Goal: Task Accomplishment & Management: Manage account settings

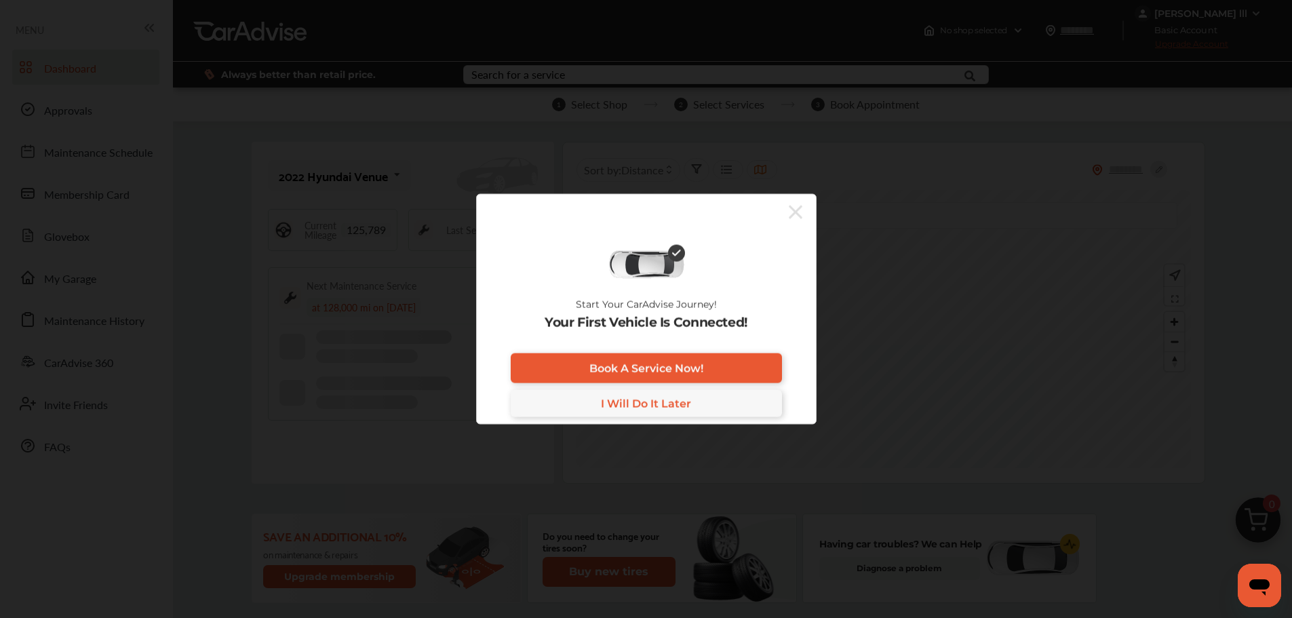
click at [792, 210] on icon at bounding box center [796, 212] width 14 height 22
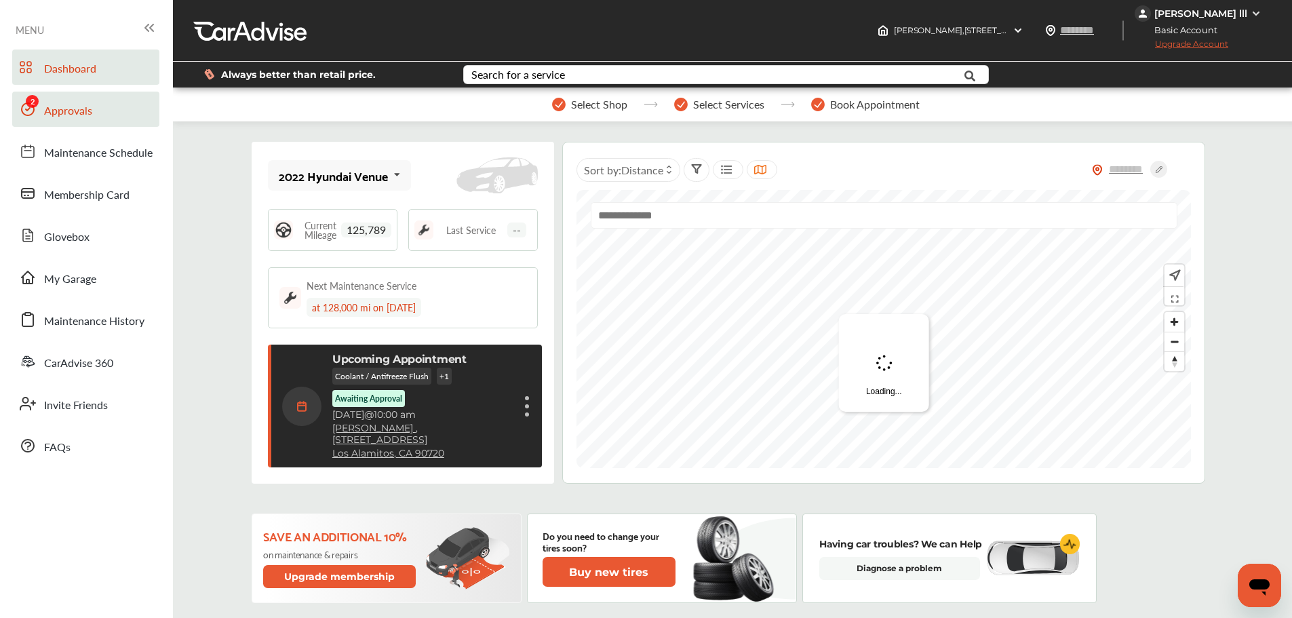
click at [71, 115] on span "Approvals" at bounding box center [68, 111] width 48 height 18
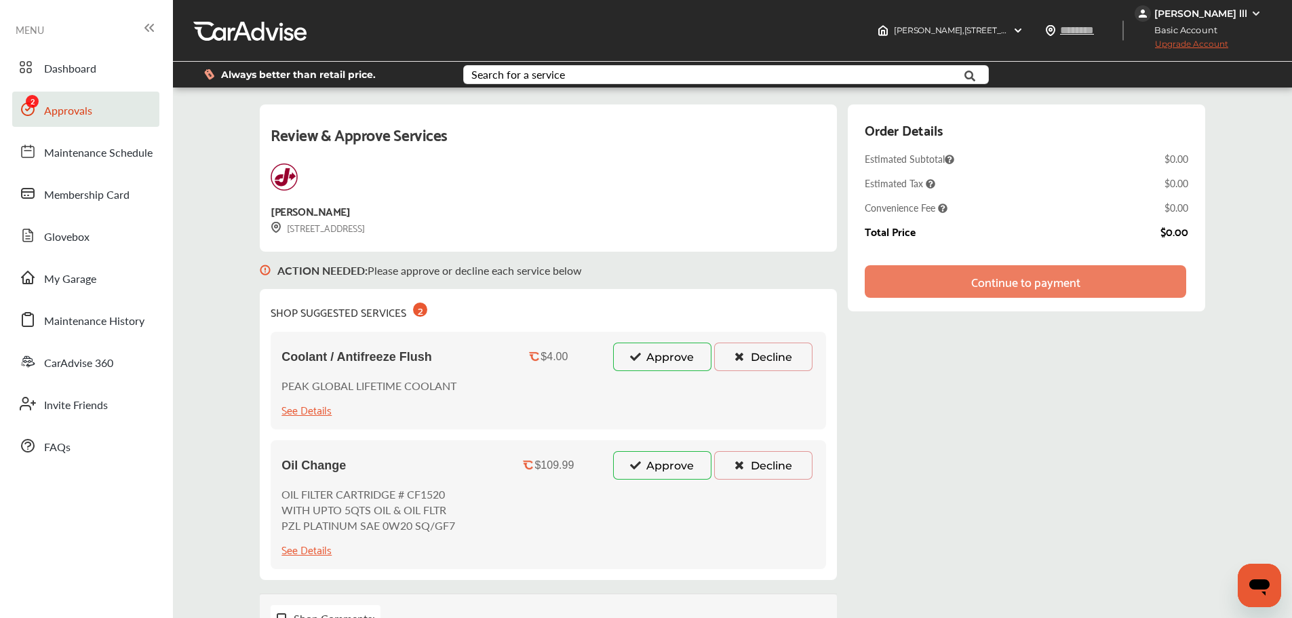
click at [753, 359] on button "Decline" at bounding box center [763, 356] width 98 height 28
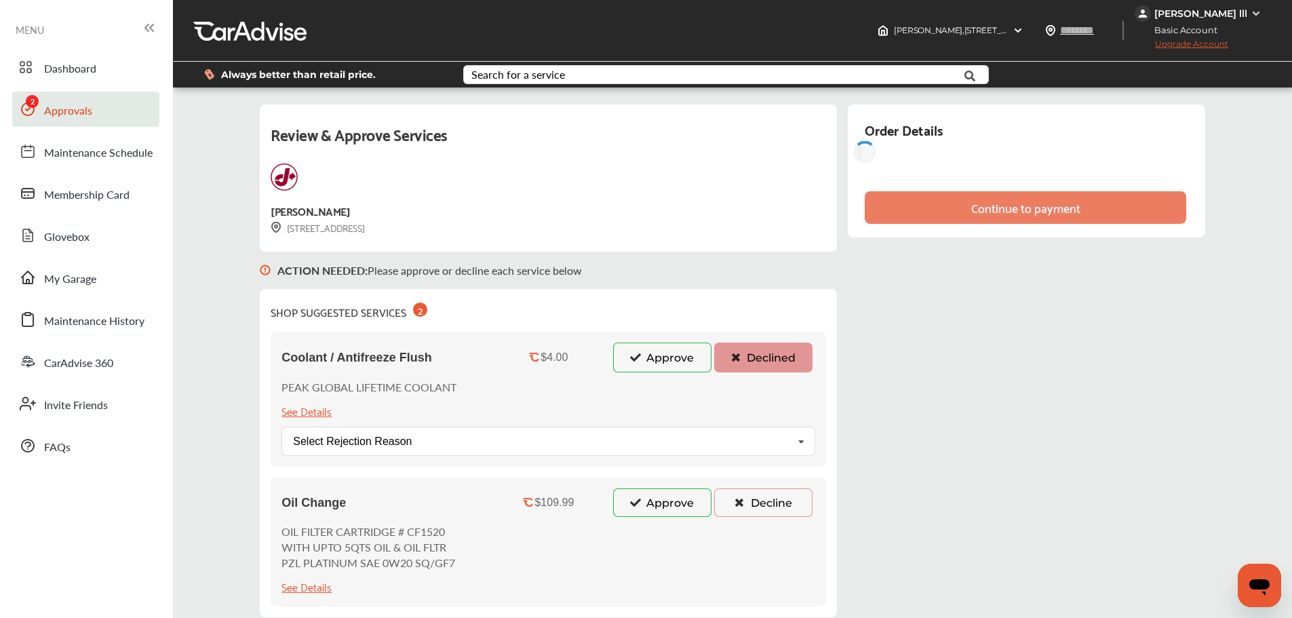
click at [762, 501] on button "Decline" at bounding box center [763, 502] width 98 height 28
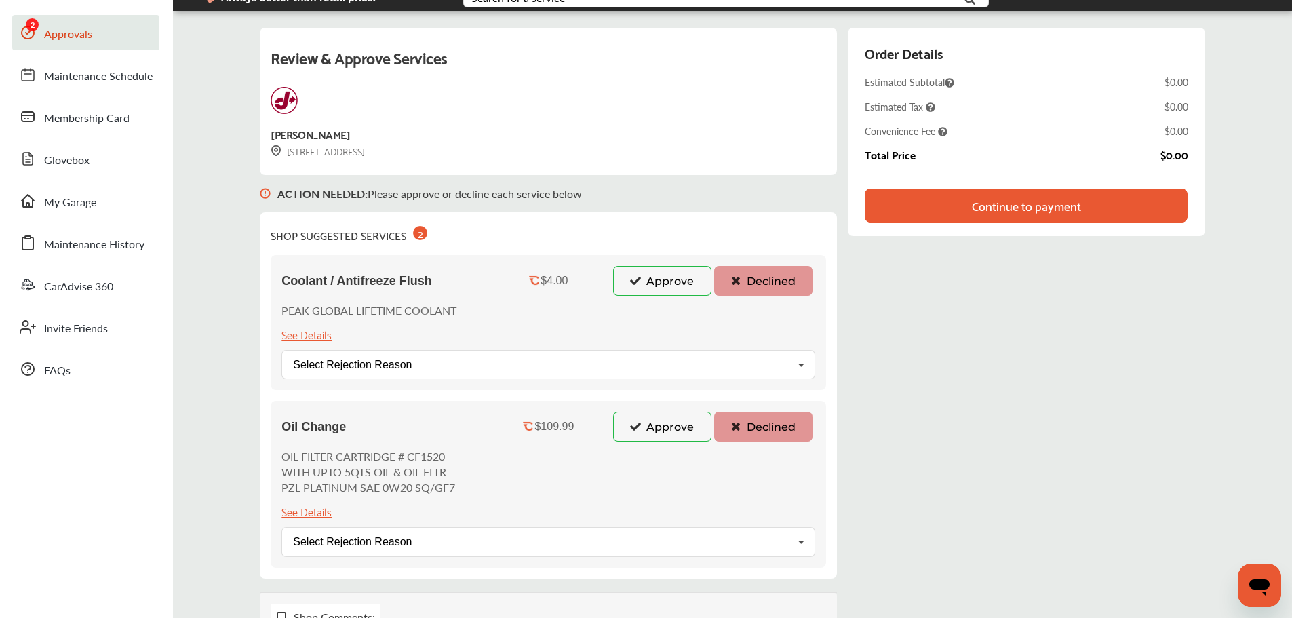
scroll to position [203, 0]
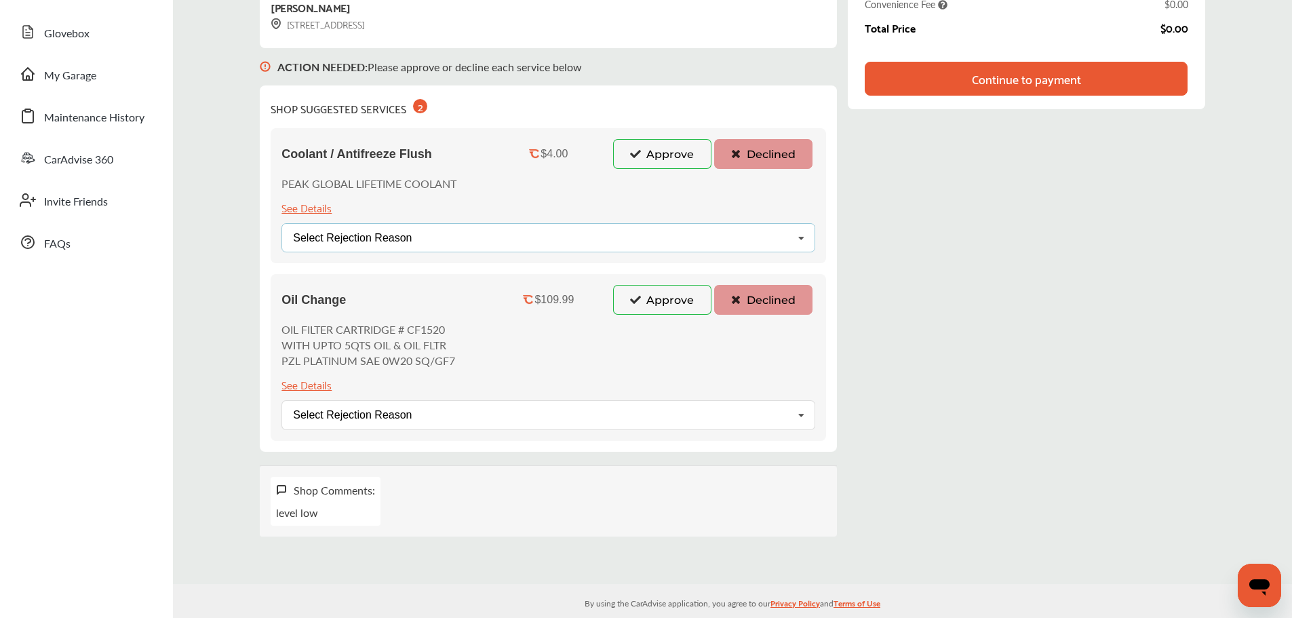
click at [740, 235] on div "Select Rejection Reason Price Not Required More Info Needed Other" at bounding box center [548, 237] width 534 height 29
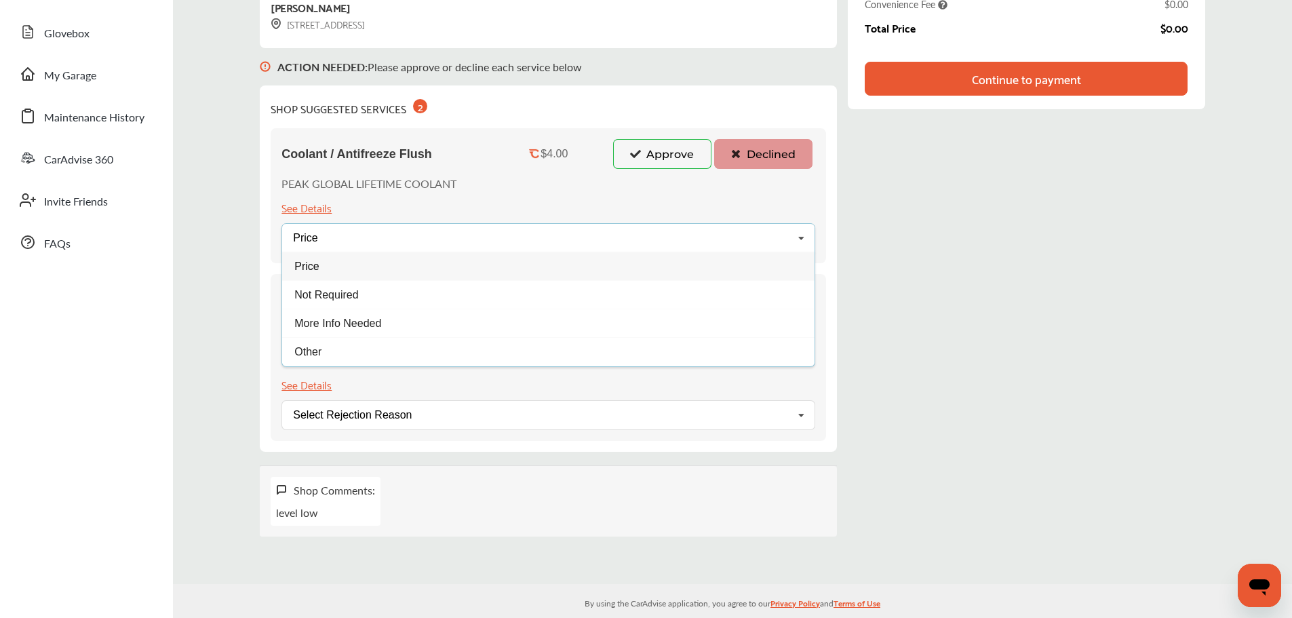
click at [348, 280] on div "Price" at bounding box center [548, 266] width 532 height 28
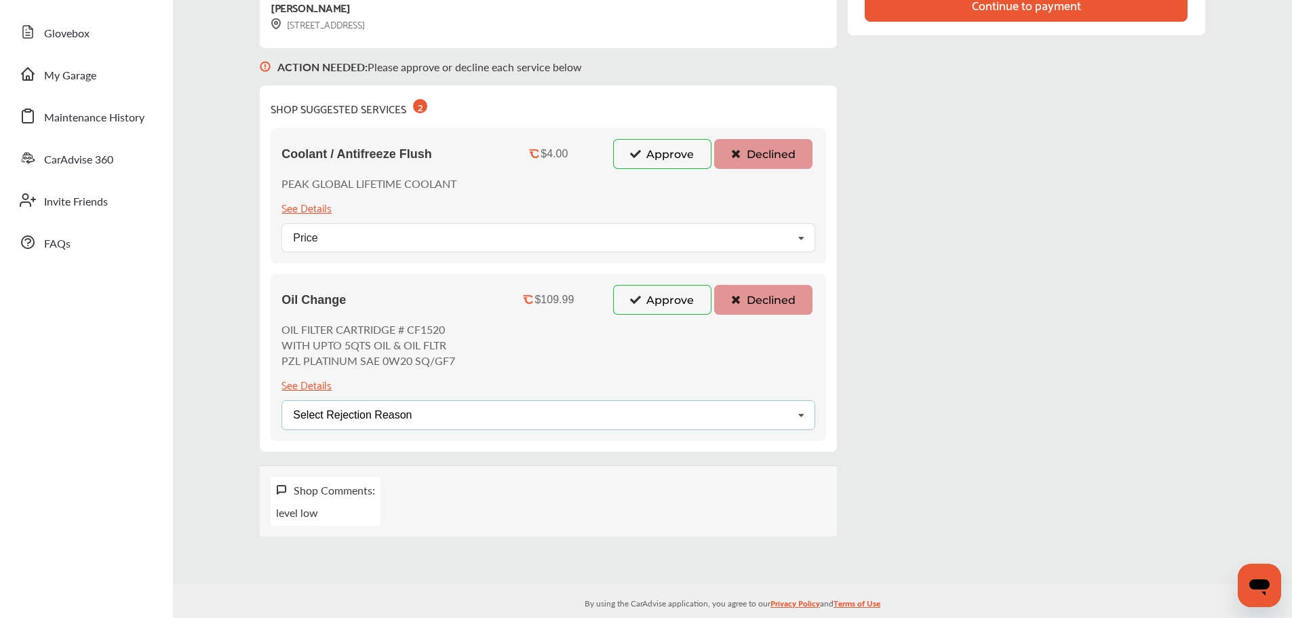
click at [575, 417] on div "Select Rejection Reason Price Not Required More Info Needed Other" at bounding box center [548, 414] width 534 height 29
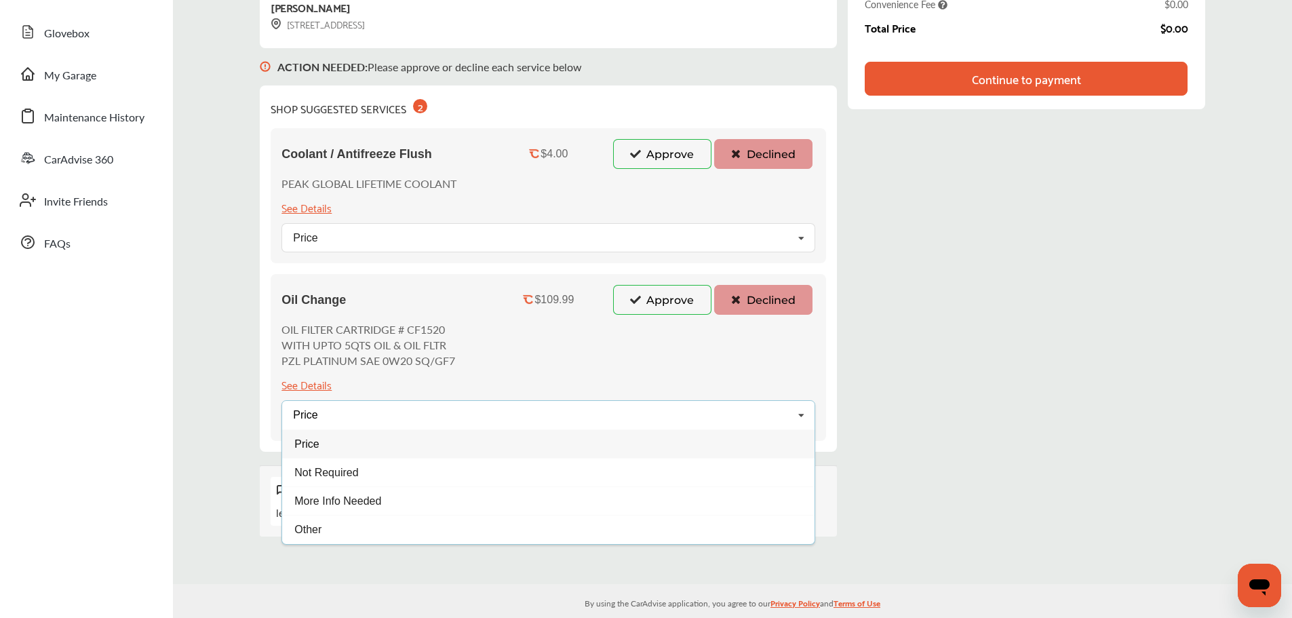
click at [349, 448] on div "Price" at bounding box center [548, 443] width 532 height 28
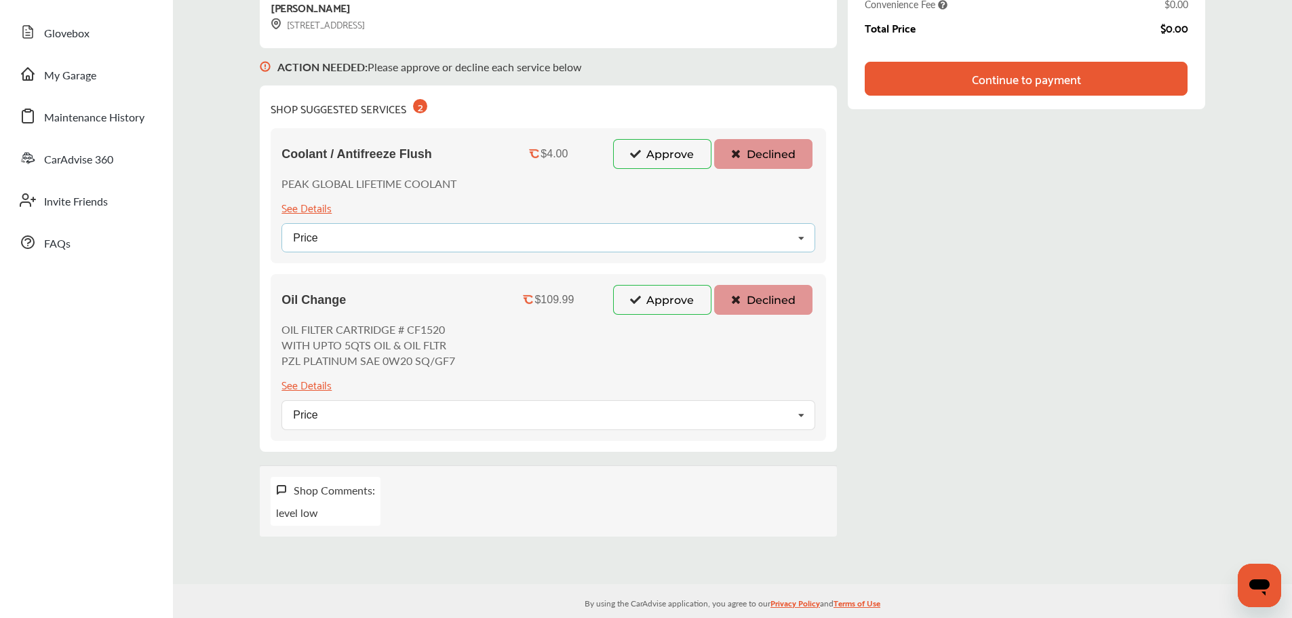
click at [454, 246] on div "Price Price Not Required More Info Needed Other" at bounding box center [548, 237] width 534 height 29
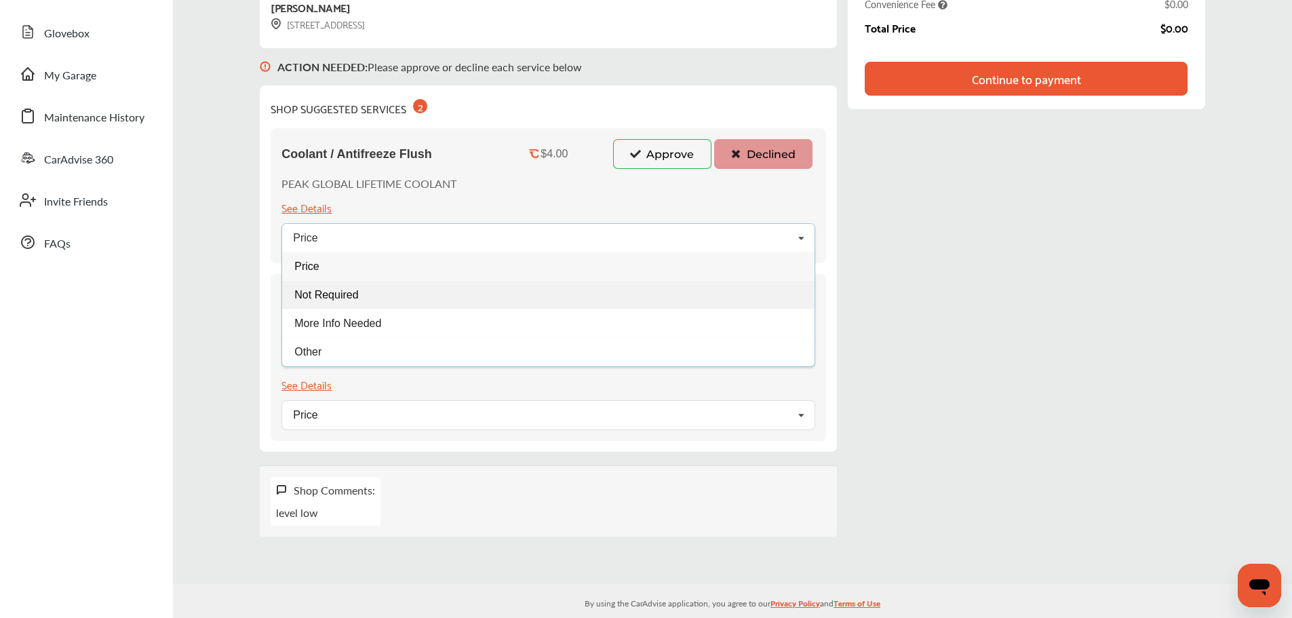
click at [361, 298] on div "Not Required" at bounding box center [548, 294] width 532 height 28
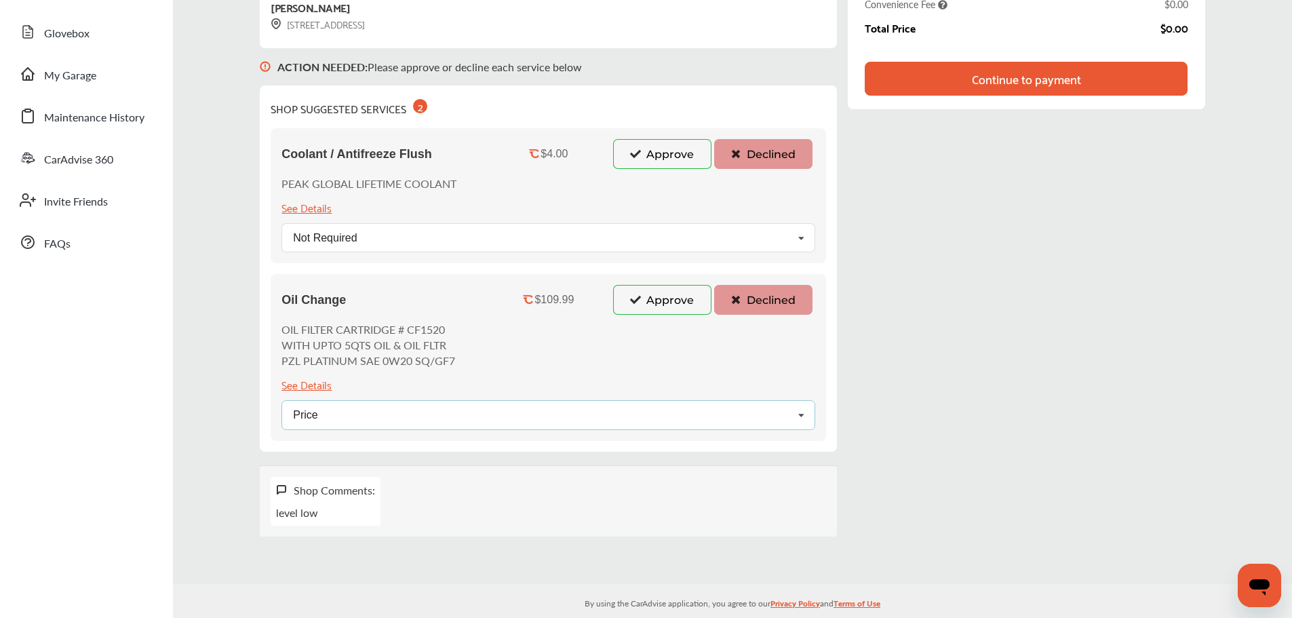
click at [391, 424] on div "Price Price Not Required More Info Needed Other" at bounding box center [548, 414] width 534 height 29
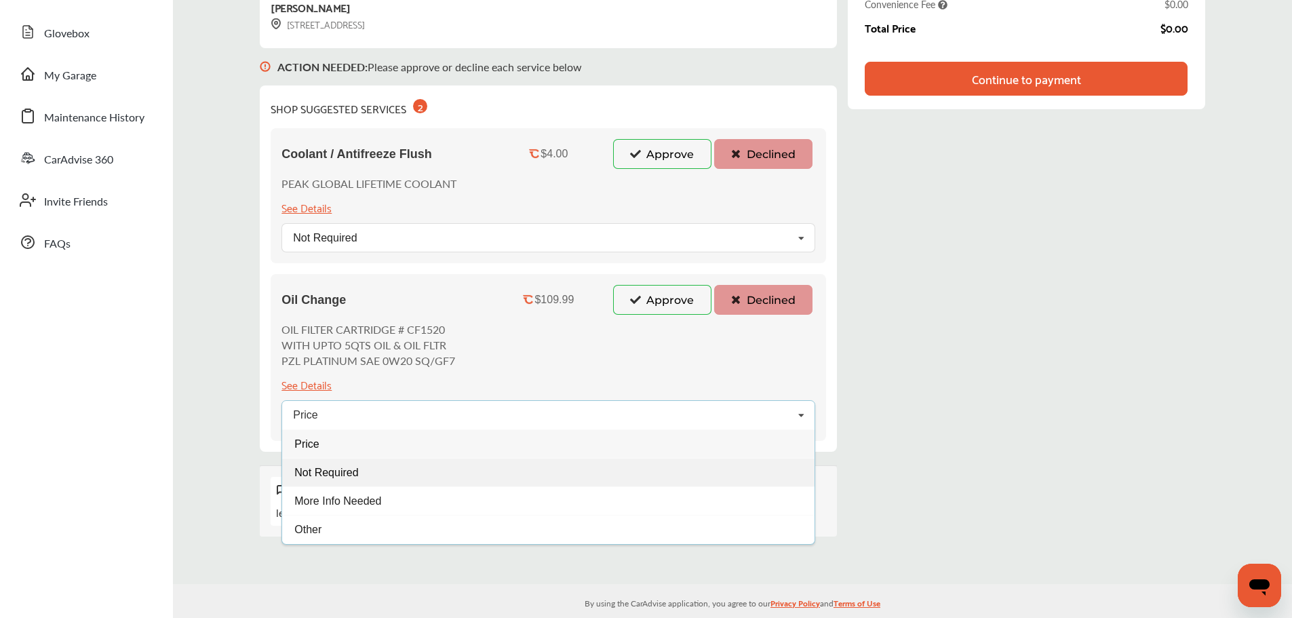
click at [343, 468] on span "Not Required" at bounding box center [327, 472] width 64 height 12
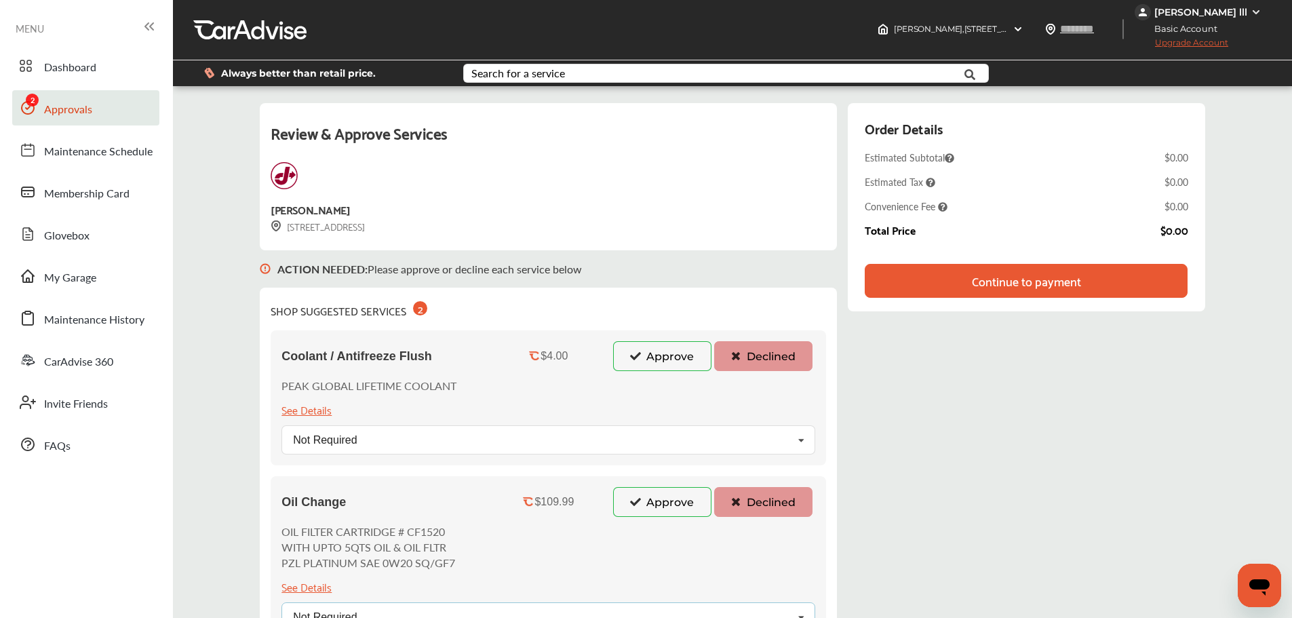
scroll to position [0, 0]
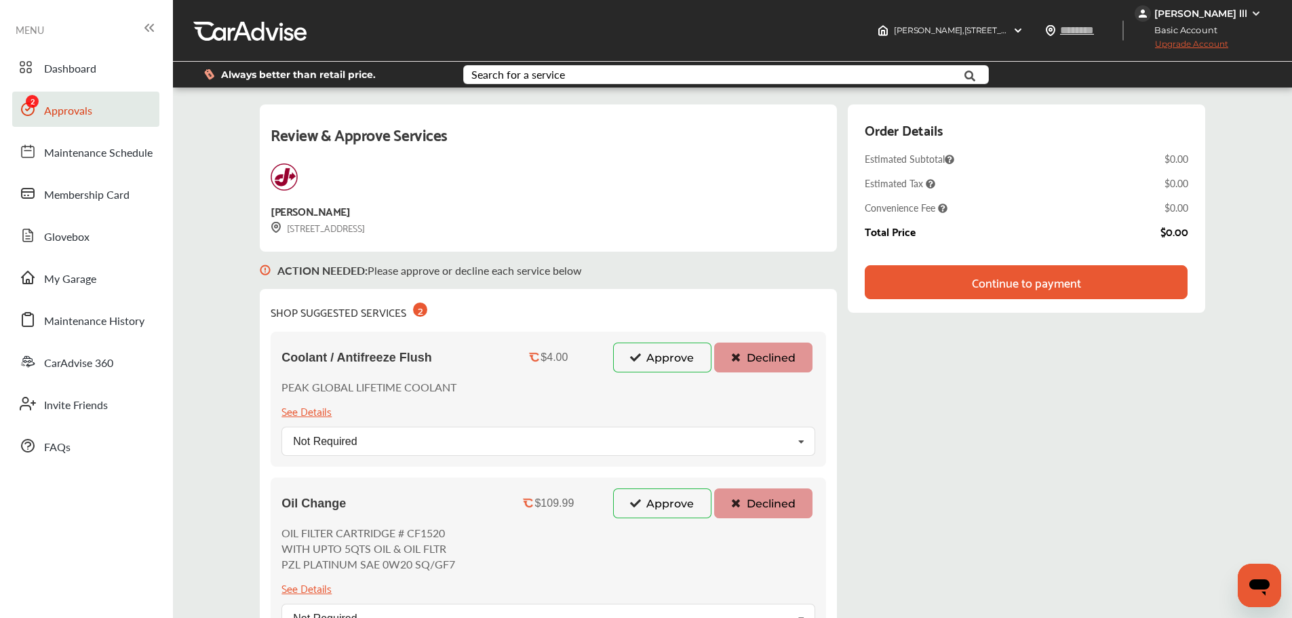
click at [1103, 283] on div "Continue to payment" at bounding box center [1026, 282] width 322 height 34
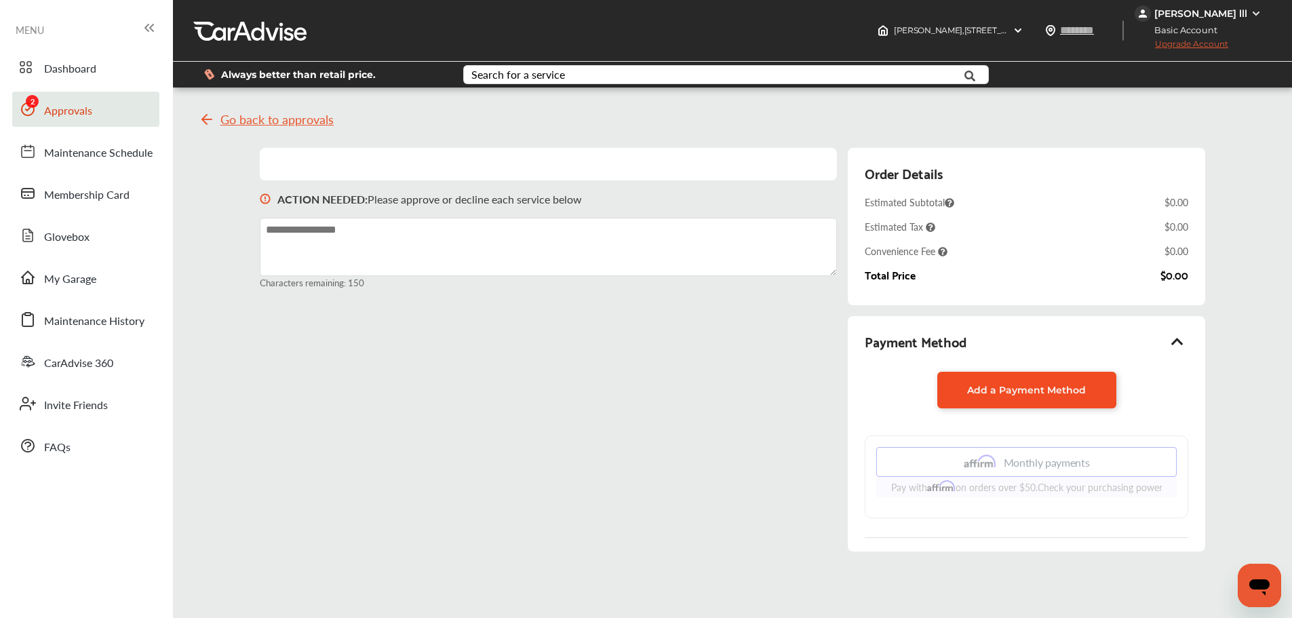
click at [1037, 389] on span "Add a Payment Method" at bounding box center [1026, 390] width 119 height 12
